Goal: Use online tool/utility: Use online tool/utility

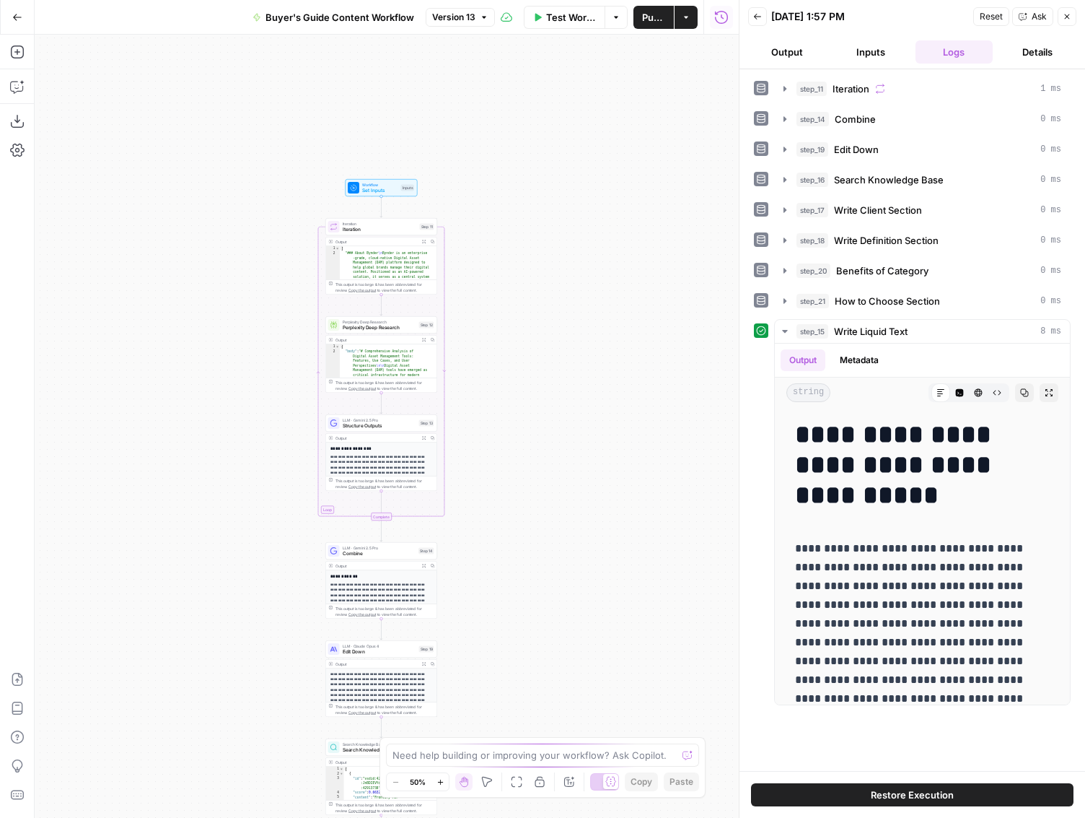
click at [442, 784] on icon "button" at bounding box center [441, 782] width 8 height 8
click at [442, 783] on icon "button" at bounding box center [441, 782] width 8 height 8
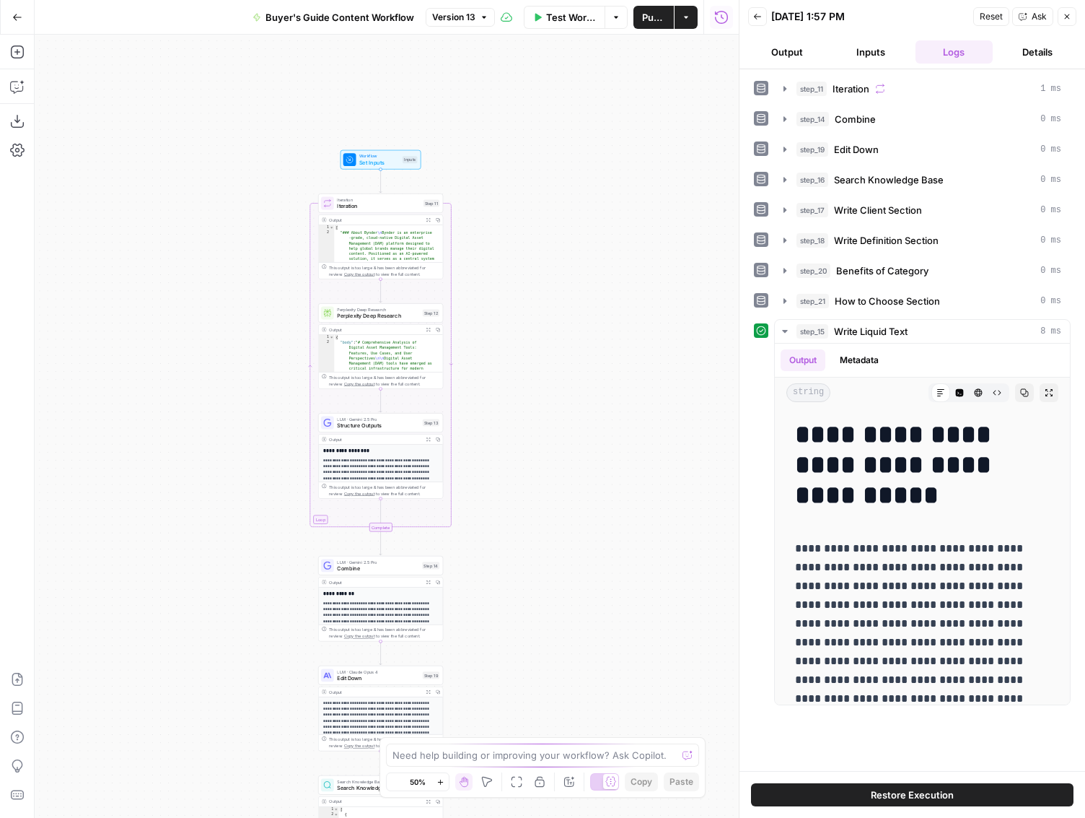
click at [442, 783] on icon "button" at bounding box center [441, 782] width 8 height 8
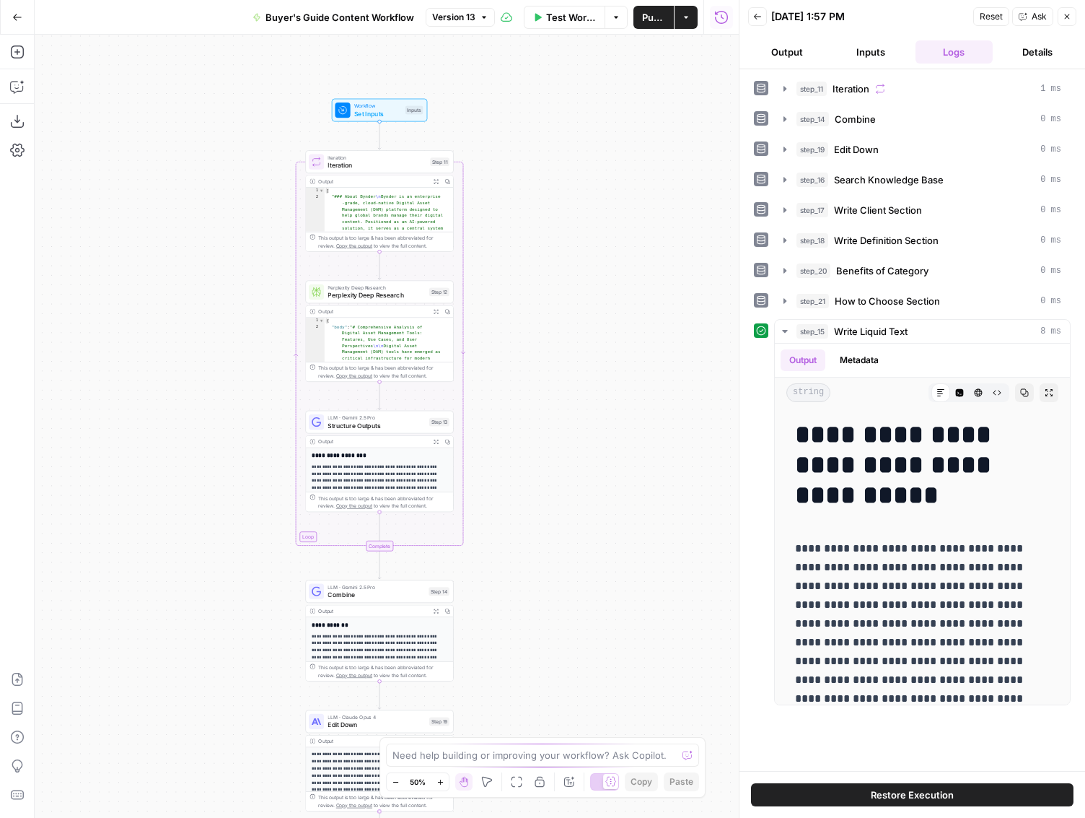
click at [442, 783] on icon "button" at bounding box center [441, 782] width 8 height 8
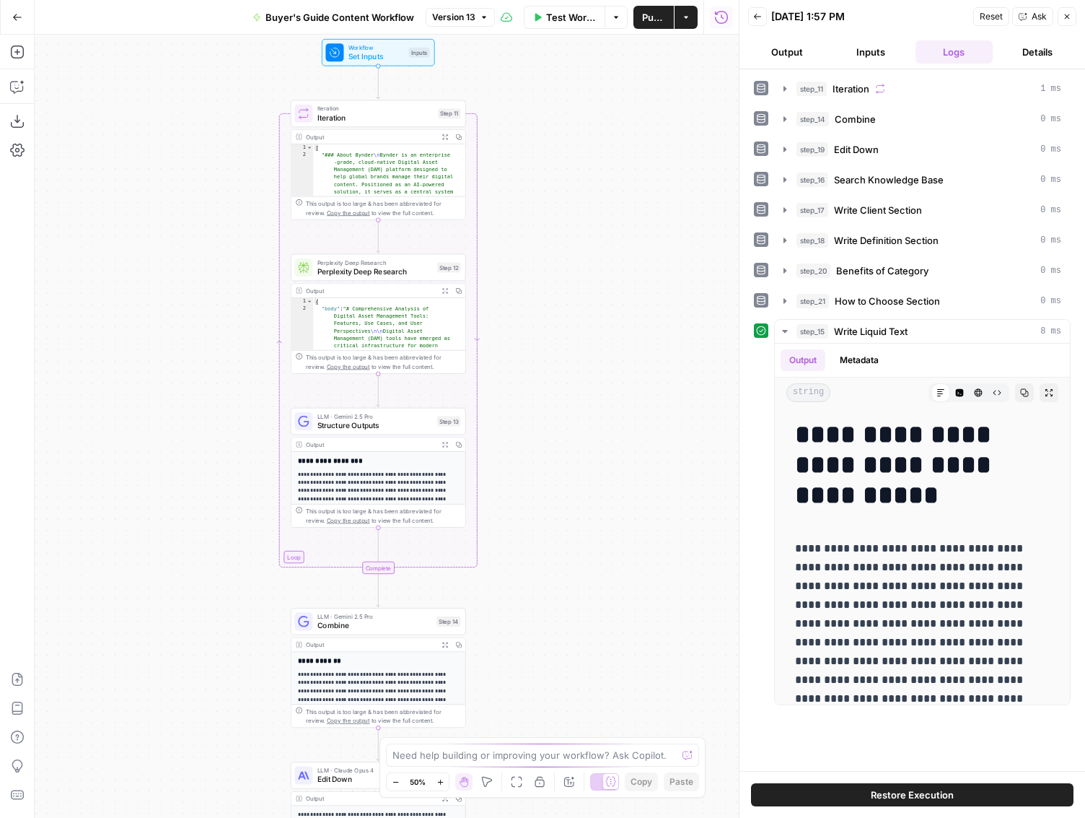
click at [442, 783] on icon "button" at bounding box center [441, 782] width 8 height 8
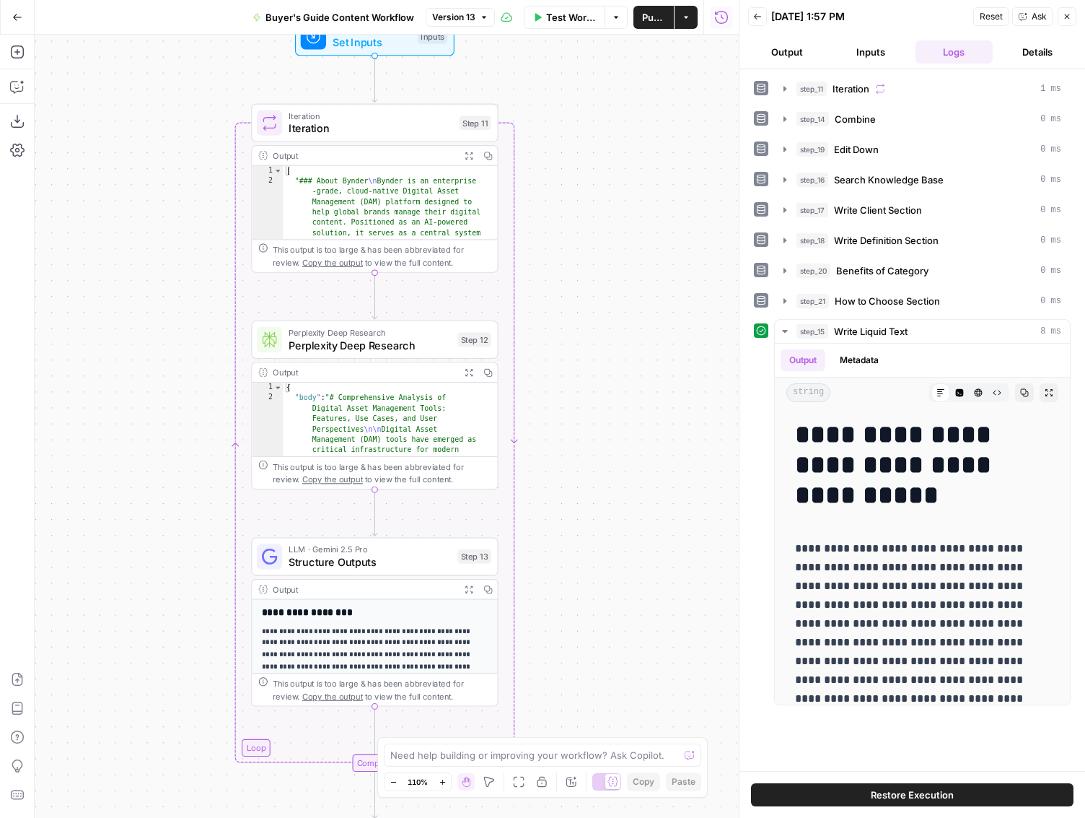
click at [885, 51] on button "Inputs" at bounding box center [871, 51] width 78 height 23
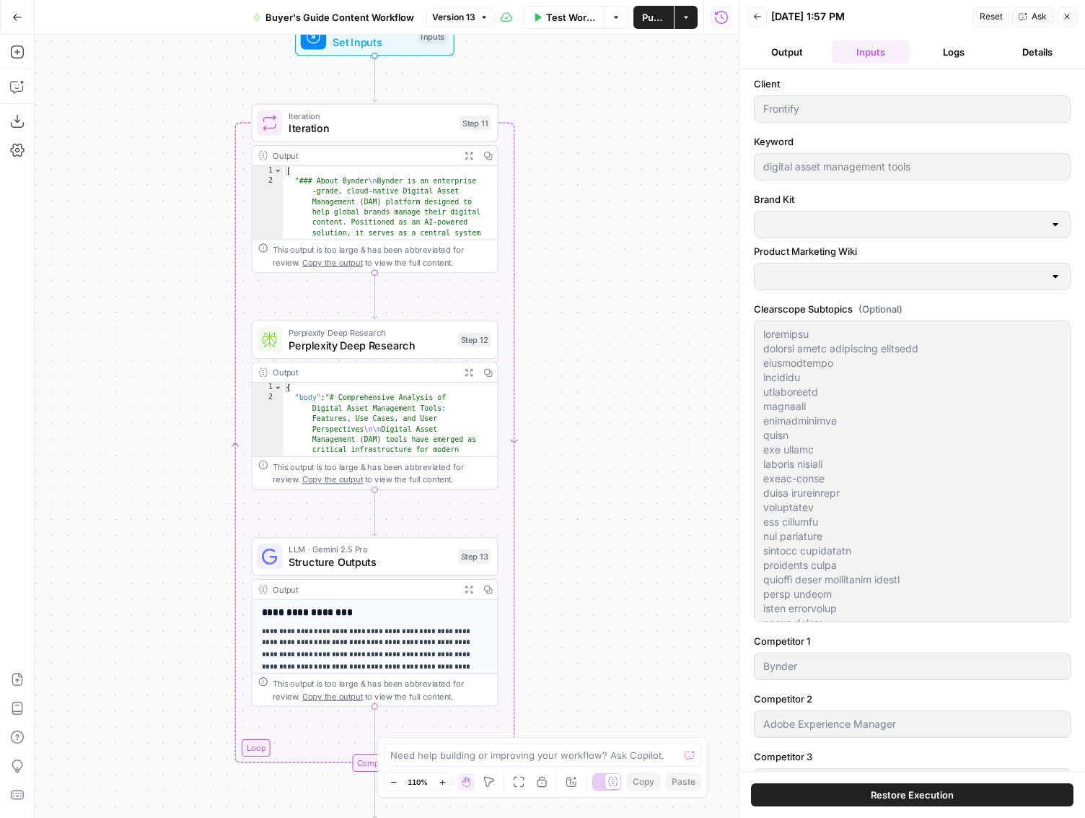
type input "Frontify Product Marketing"
type input "Frontify"
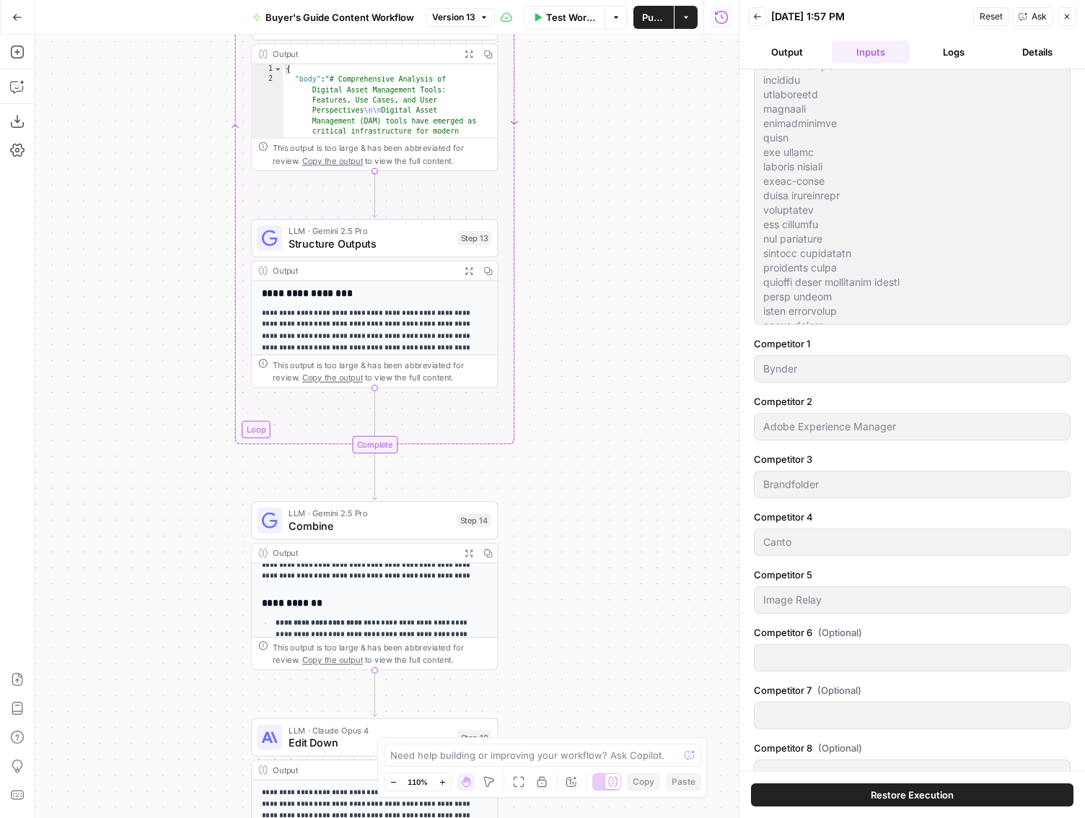
scroll to position [182, 0]
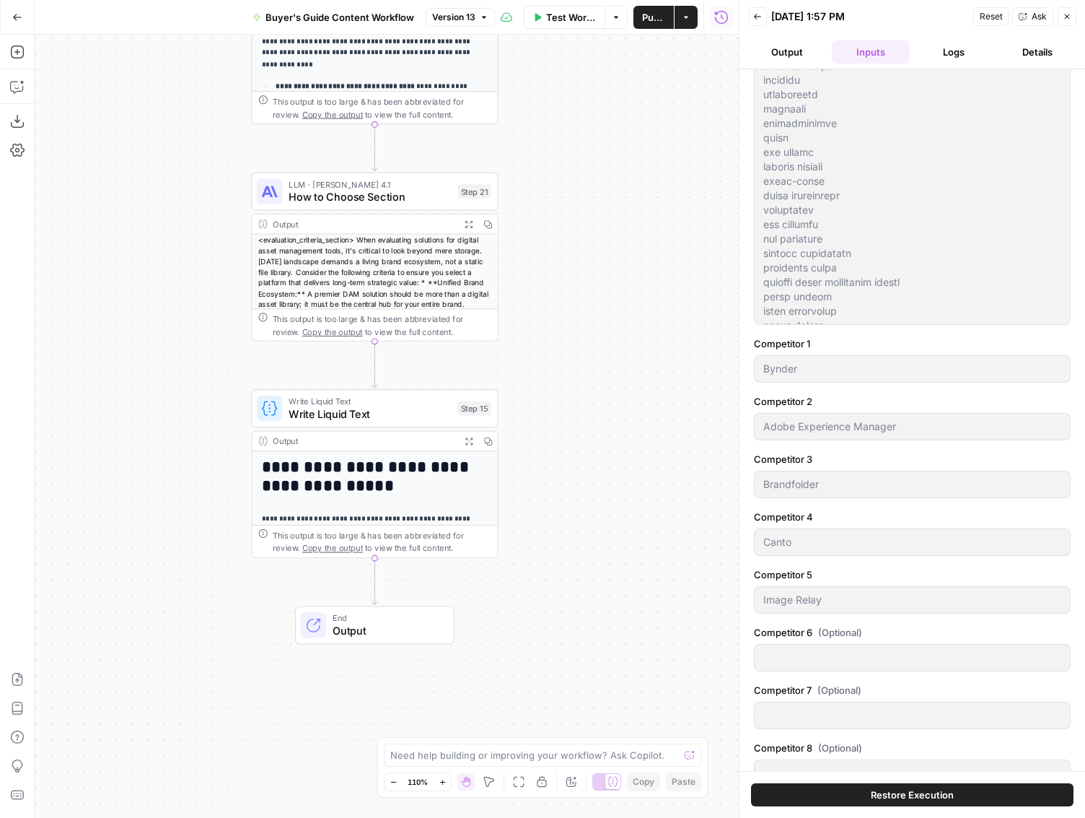
click at [377, 485] on h1 "**********" at bounding box center [369, 476] width 215 height 38
click at [361, 489] on h1 "**********" at bounding box center [369, 476] width 215 height 38
click at [474, 442] on button "Expand Output" at bounding box center [469, 441] width 19 height 19
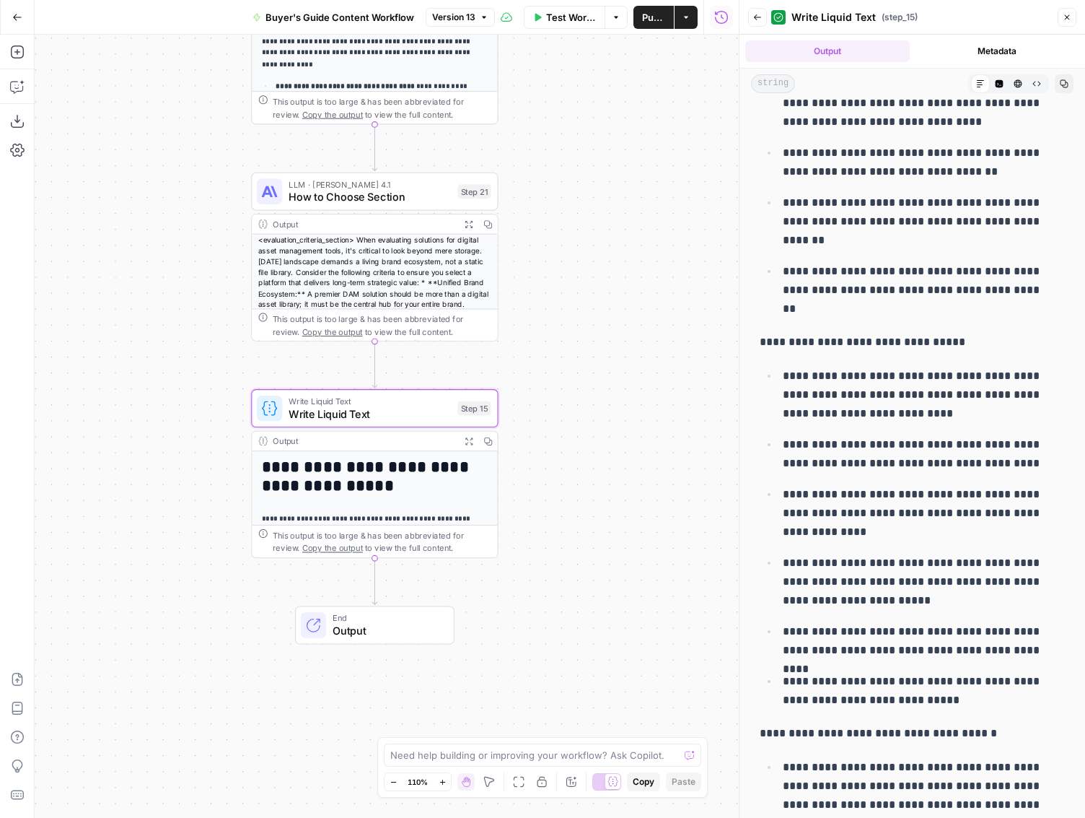
scroll to position [2438, 0]
